Goal: Task Accomplishment & Management: Manage account settings

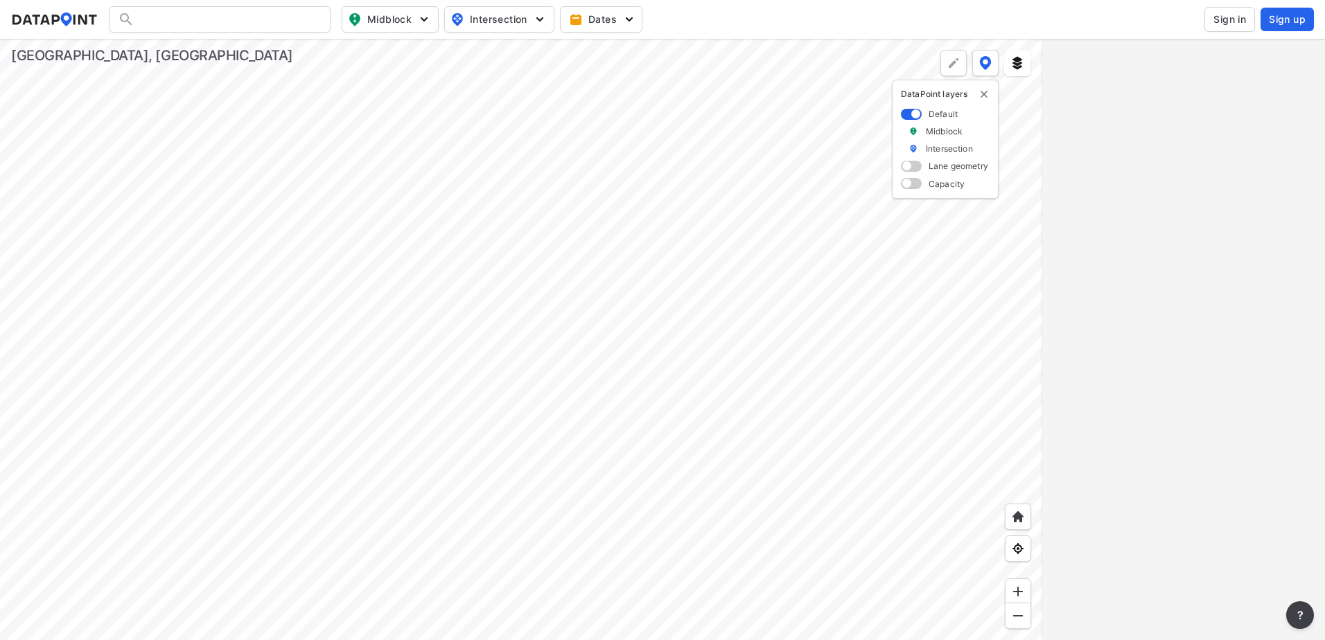
click at [1221, 15] on span "Sign in" at bounding box center [1230, 19] width 33 height 14
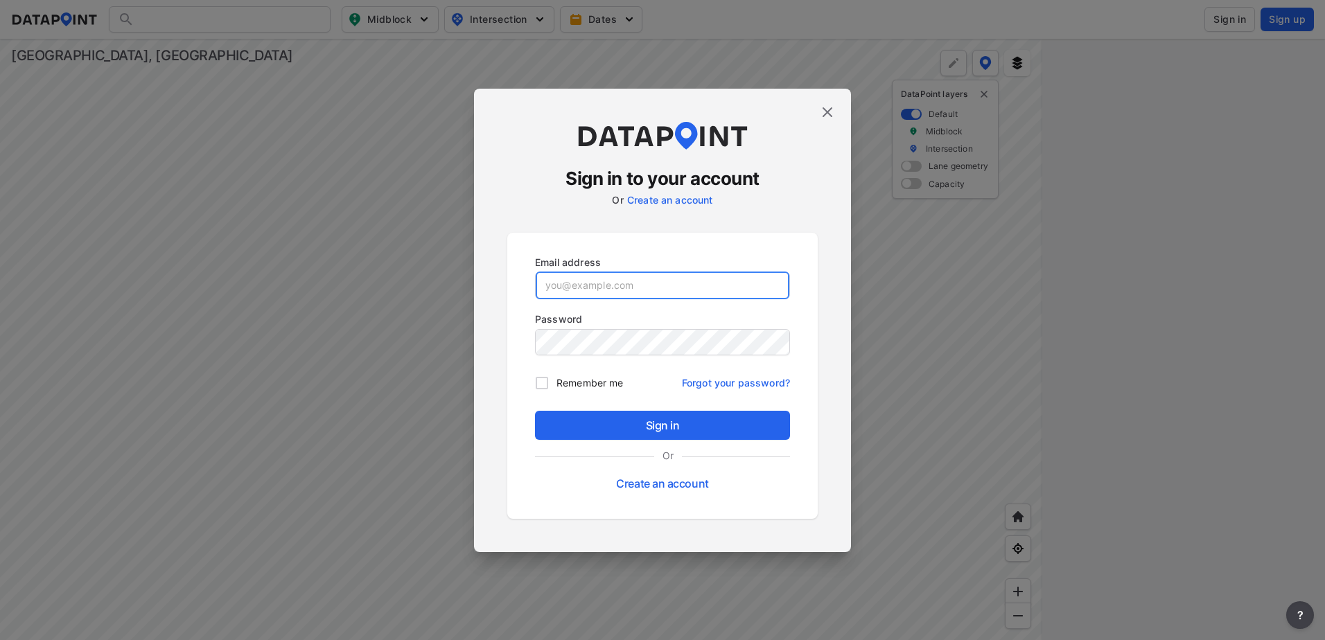
type input "[EMAIL_ADDRESS][DOMAIN_NAME]"
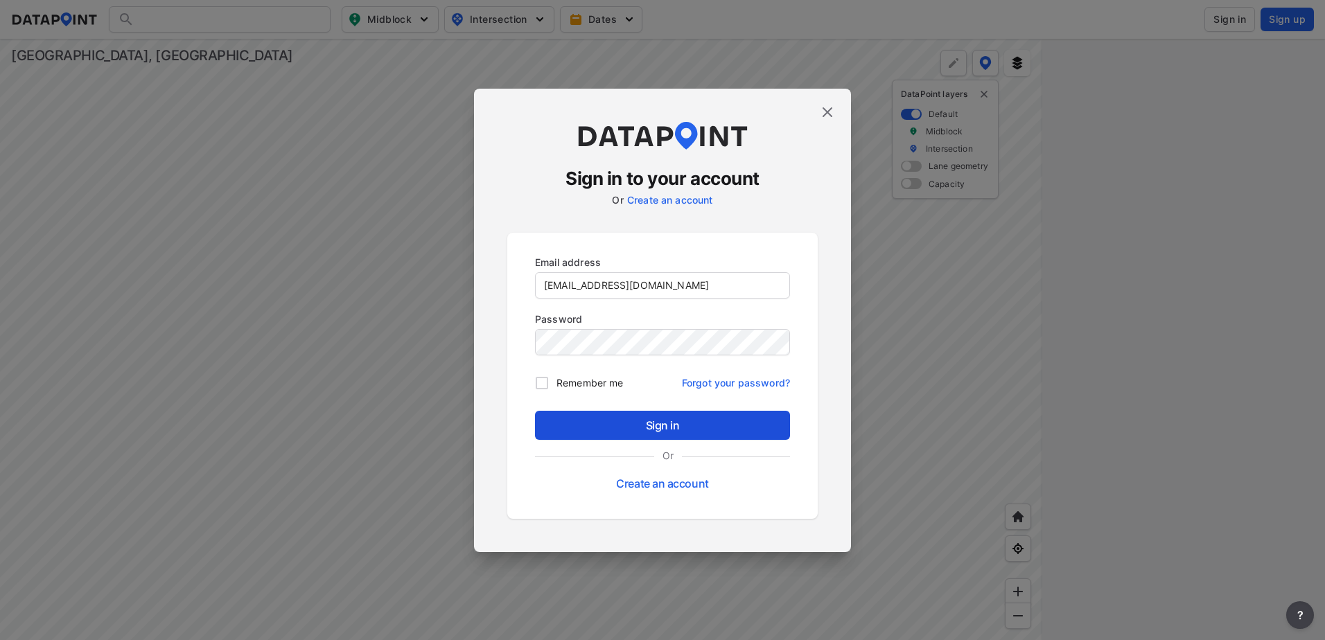
click at [646, 431] on span "Sign in" at bounding box center [662, 425] width 233 height 17
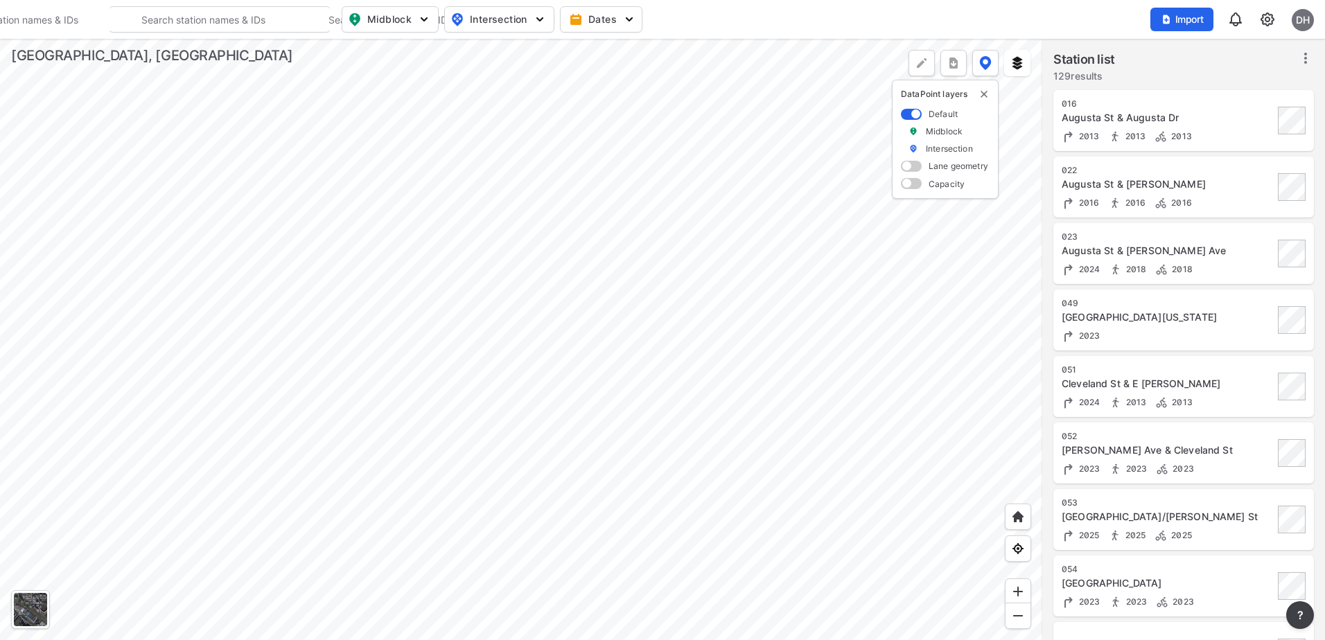
click at [426, 357] on div at bounding box center [521, 340] width 1042 height 602
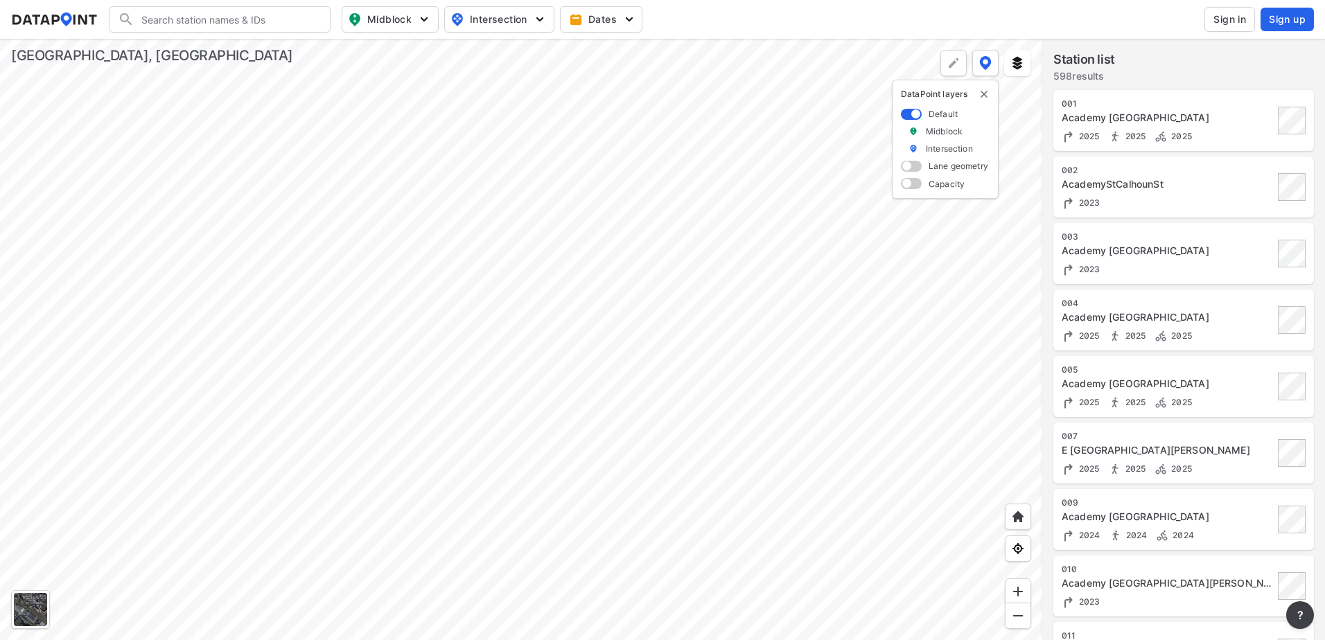
click at [1218, 13] on span "Sign in" at bounding box center [1230, 19] width 33 height 14
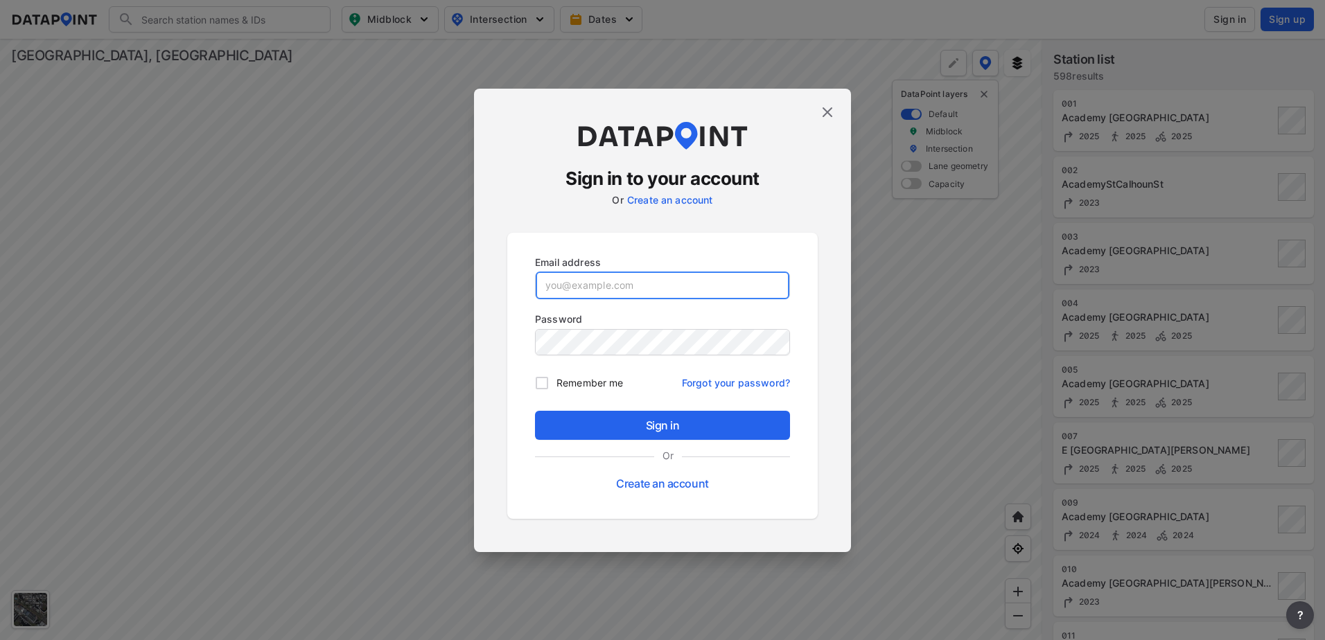
type input "[EMAIL_ADDRESS][DOMAIN_NAME]"
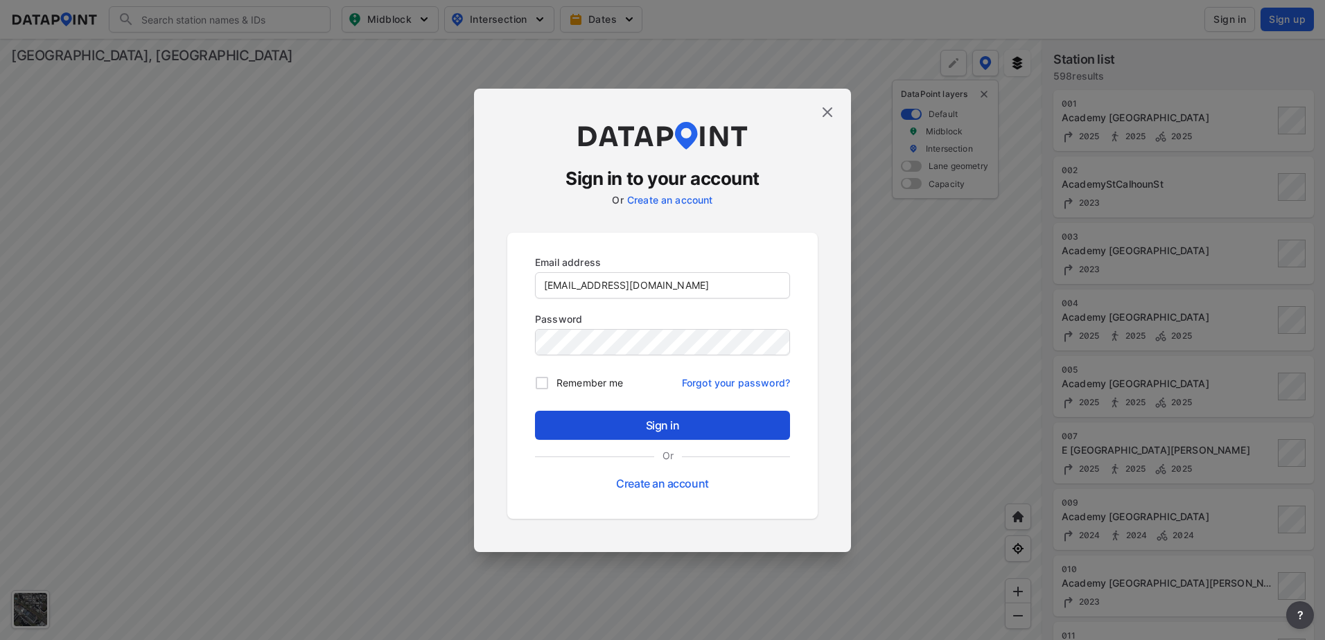
click at [674, 428] on span "Sign in" at bounding box center [662, 425] width 233 height 17
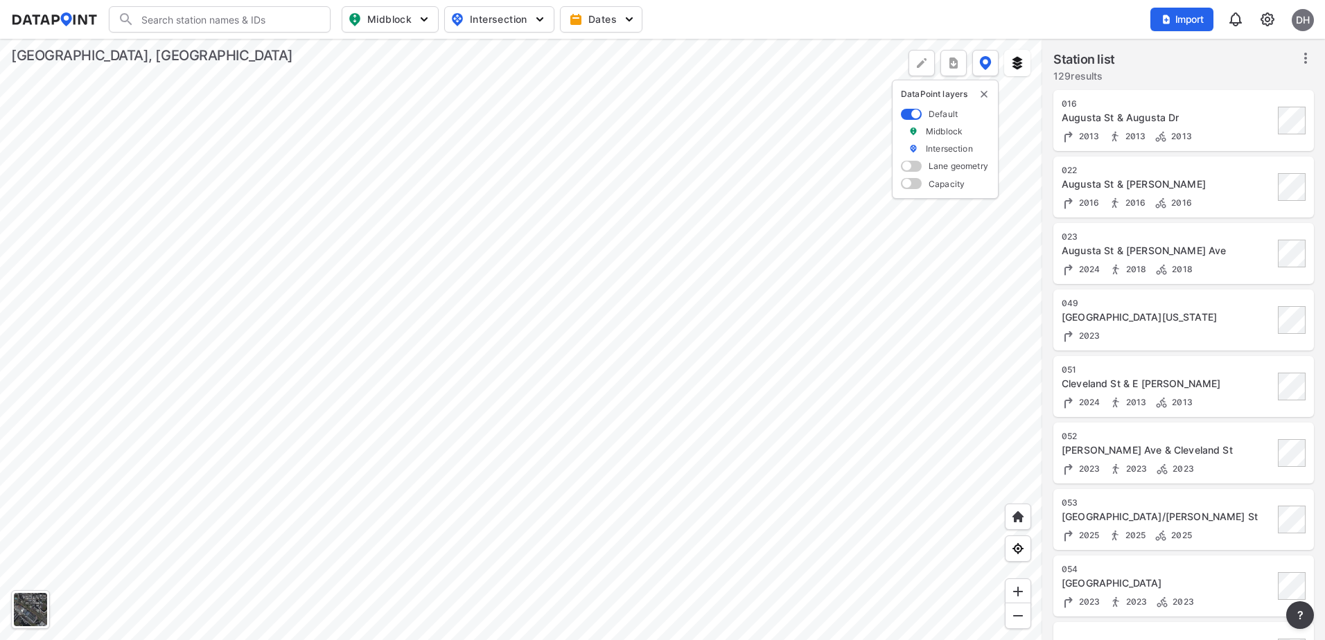
click at [535, 386] on div at bounding box center [521, 340] width 1042 height 602
click at [720, 152] on div at bounding box center [521, 340] width 1042 height 602
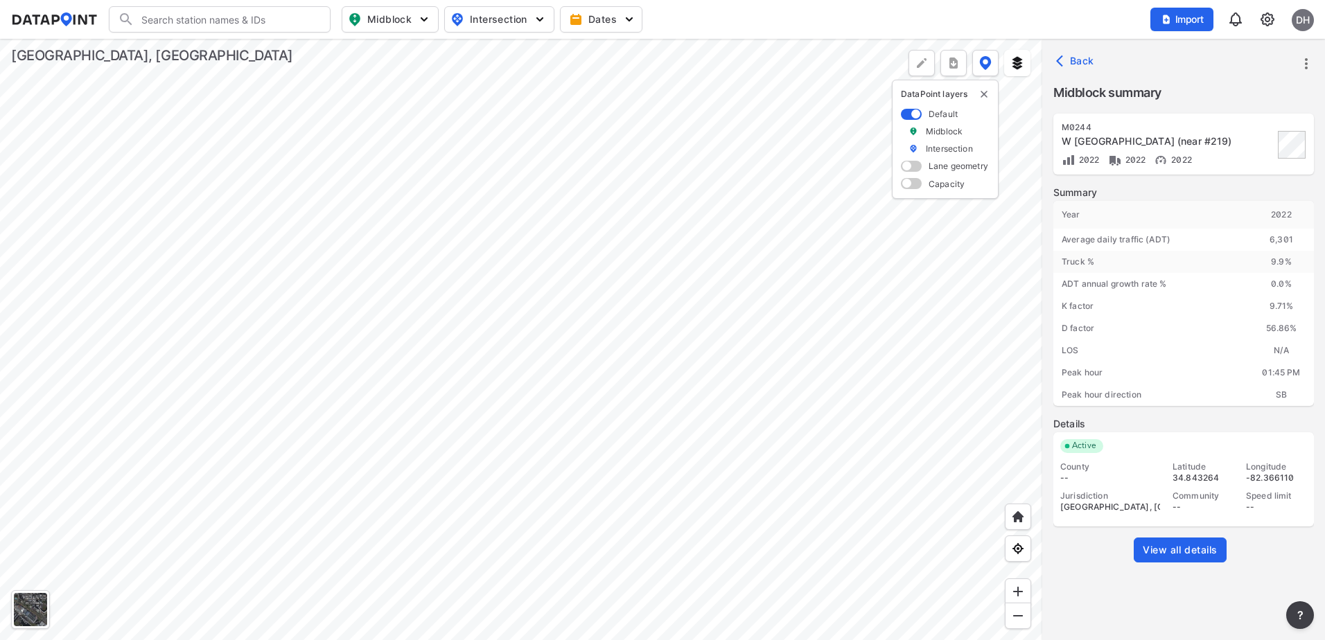
click at [1067, 60] on icon "button" at bounding box center [1063, 61] width 14 height 14
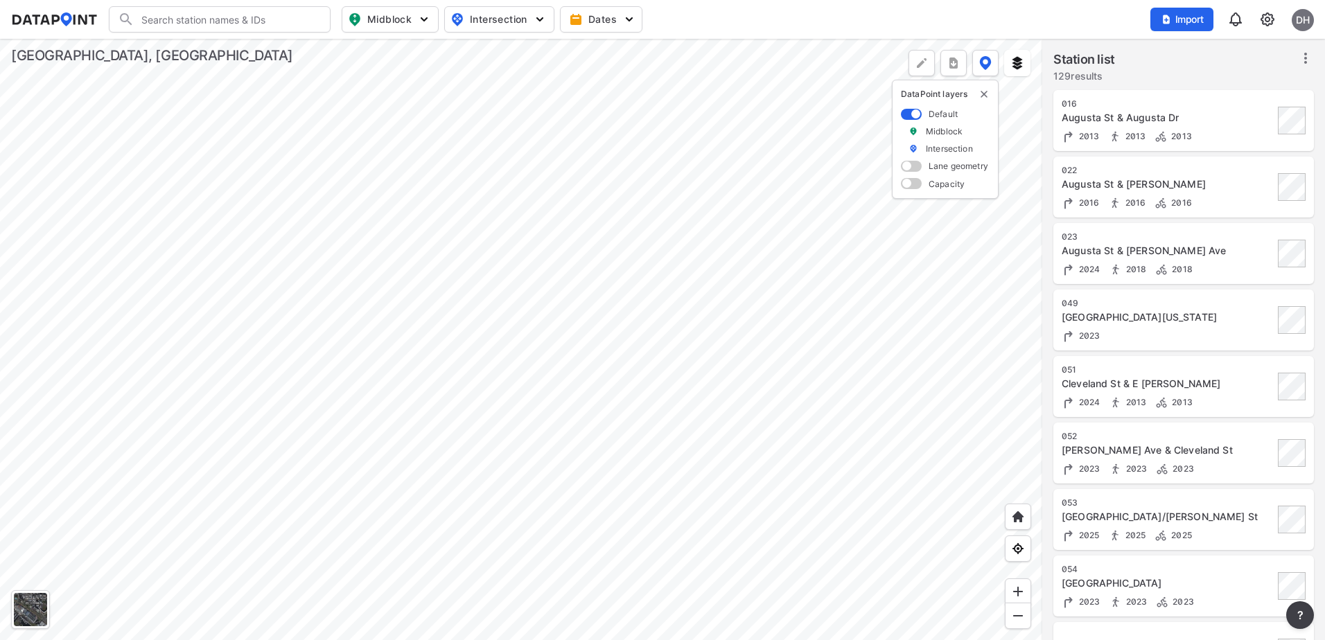
click at [494, 146] on div at bounding box center [521, 340] width 1042 height 602
click at [559, 39] on div at bounding box center [521, 340] width 1042 height 602
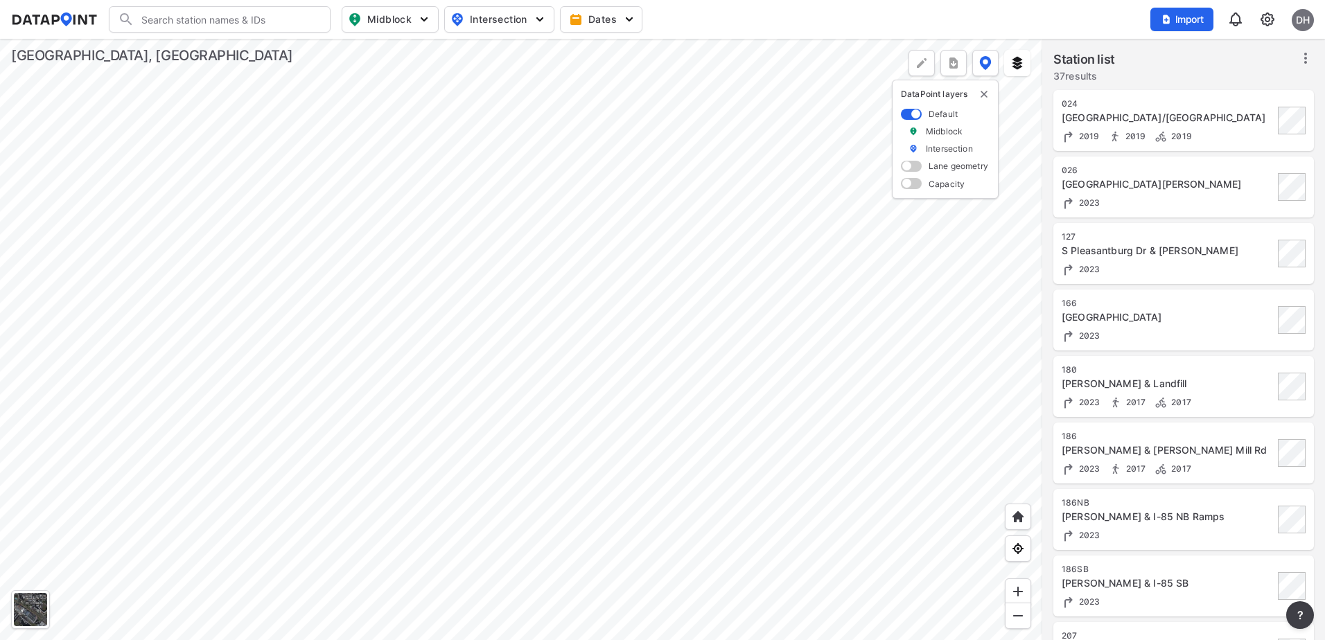
click at [528, 464] on div at bounding box center [521, 340] width 1042 height 602
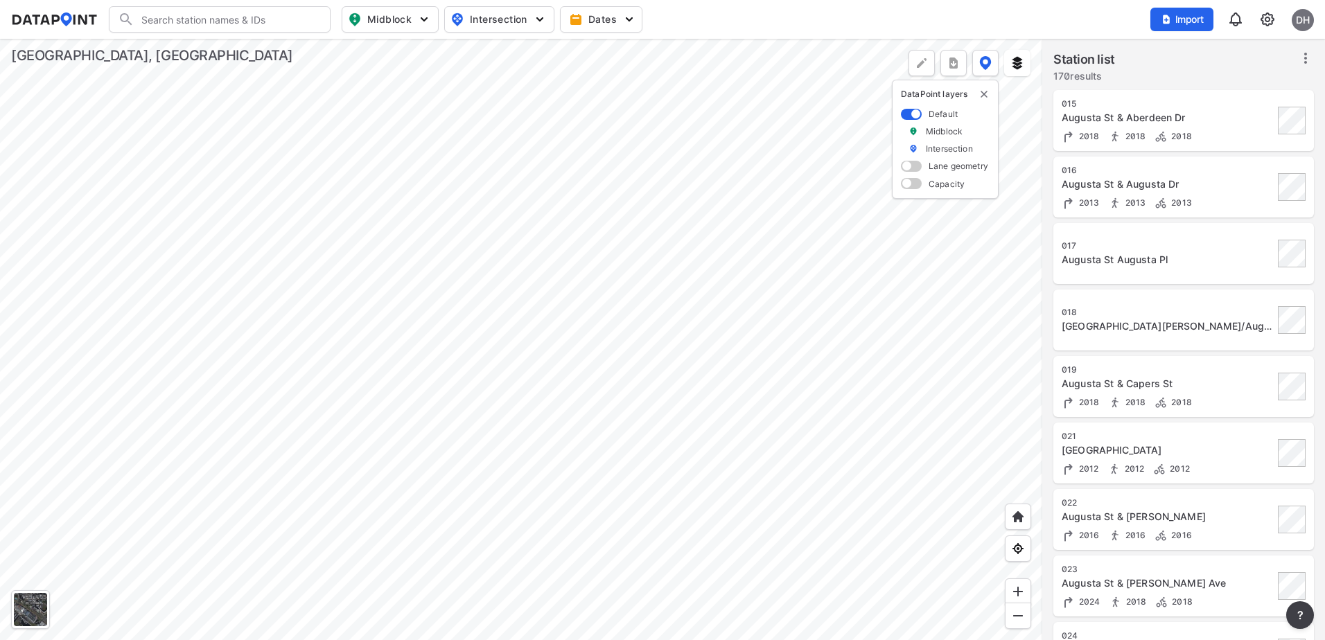
click at [615, 322] on div at bounding box center [521, 340] width 1042 height 602
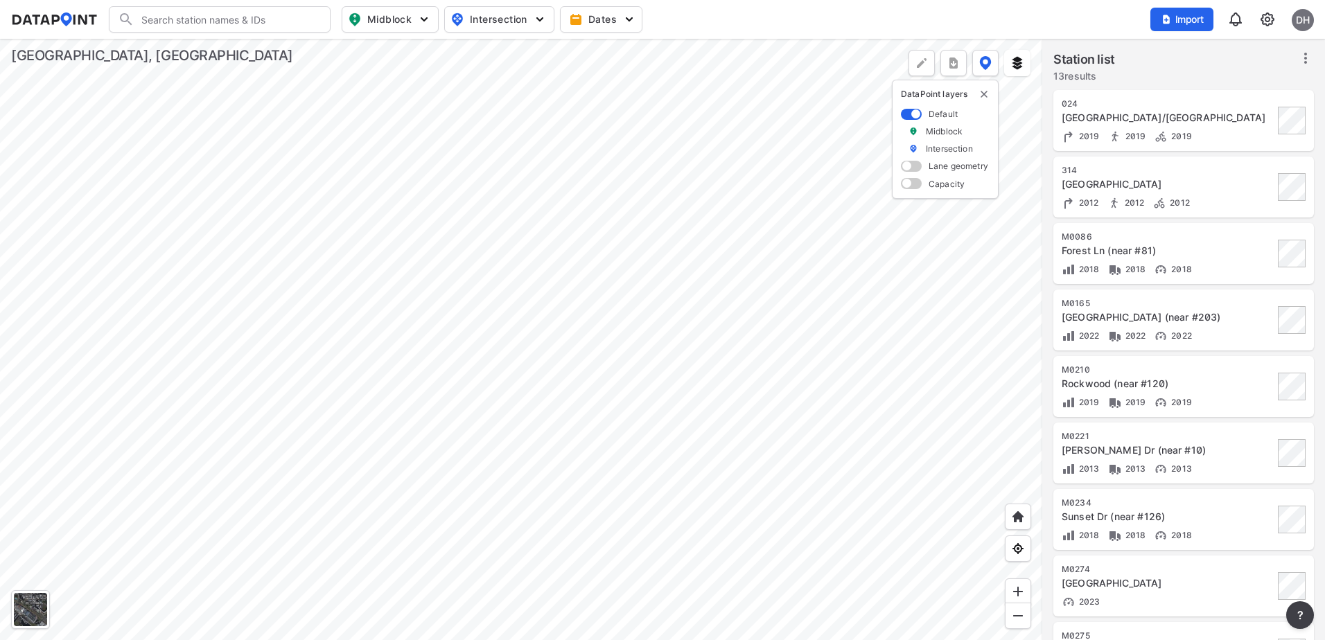
click at [622, 469] on div at bounding box center [521, 340] width 1042 height 602
click at [536, 366] on div at bounding box center [521, 340] width 1042 height 602
click at [689, 286] on div at bounding box center [521, 340] width 1042 height 602
click at [703, 316] on div at bounding box center [521, 340] width 1042 height 602
click at [682, 394] on div at bounding box center [521, 340] width 1042 height 602
